Goal: Task Accomplishment & Management: Use online tool/utility

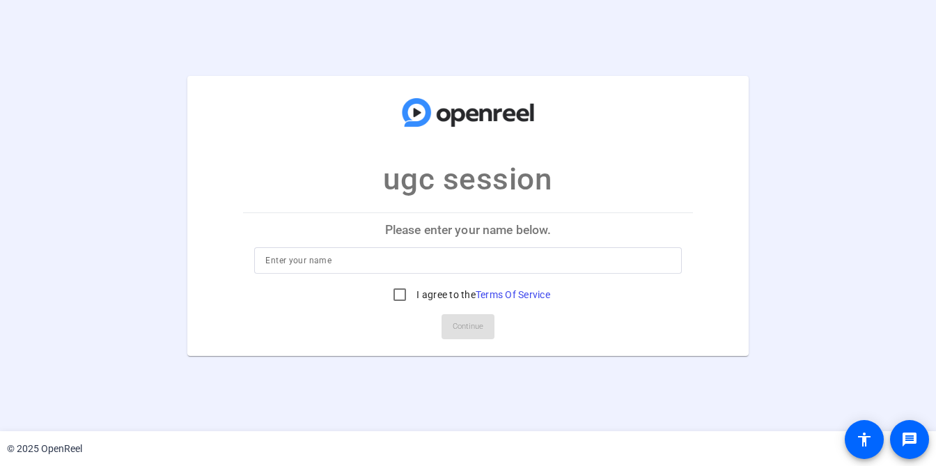
click at [402, 266] on input at bounding box center [467, 260] width 404 height 17
type input "gds"
click at [404, 291] on input "I agree to the Terms Of Service" at bounding box center [400, 295] width 28 height 28
checkbox input "true"
click at [449, 324] on span at bounding box center [467, 326] width 53 height 33
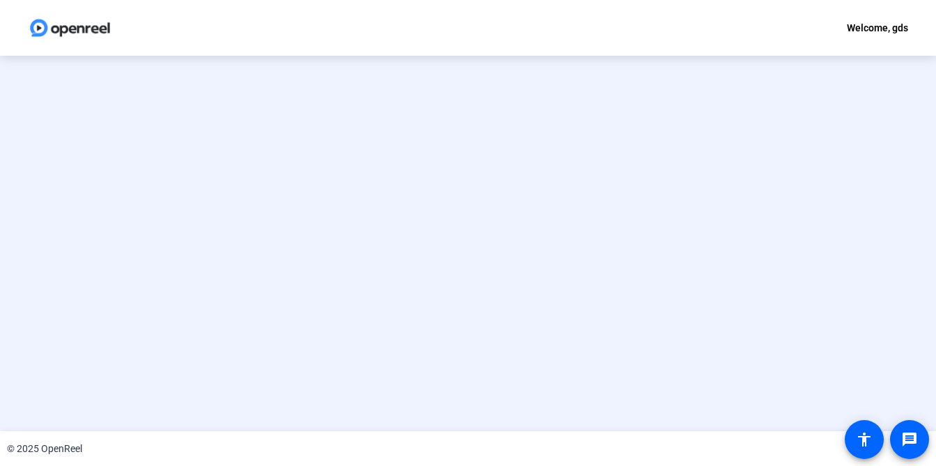
click at [262, 309] on openreel-ugc-invalid-session at bounding box center [468, 243] width 936 height 375
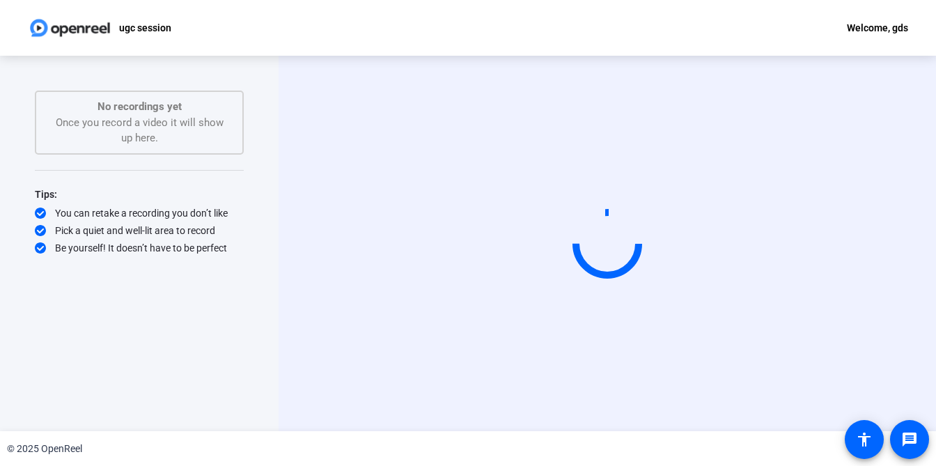
click at [251, 34] on div "ugc session Welcome, gds" at bounding box center [468, 28] width 936 height 56
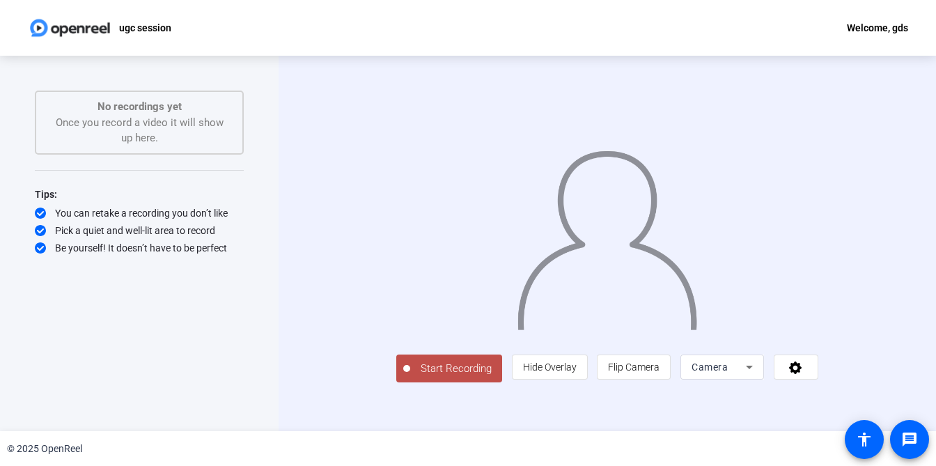
click at [289, 31] on div "ugc session Welcome, gds" at bounding box center [468, 28] width 936 height 56
click at [299, 32] on div "ugc session Welcome, gds" at bounding box center [468, 28] width 936 height 56
click at [300, 263] on div "Start Recording person Hide Overlay flip Flip Camera Camera" at bounding box center [606, 243] width 657 height 375
click at [251, 334] on div "Start Recording No recordings yet Once you record a video it will show up here.…" at bounding box center [139, 243] width 278 height 375
